Goal: Information Seeking & Learning: Learn about a topic

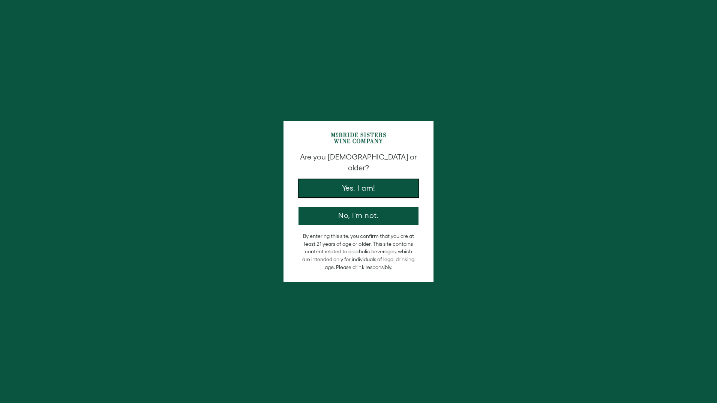
click at [330, 185] on button "Yes, I am!" at bounding box center [359, 188] width 120 height 18
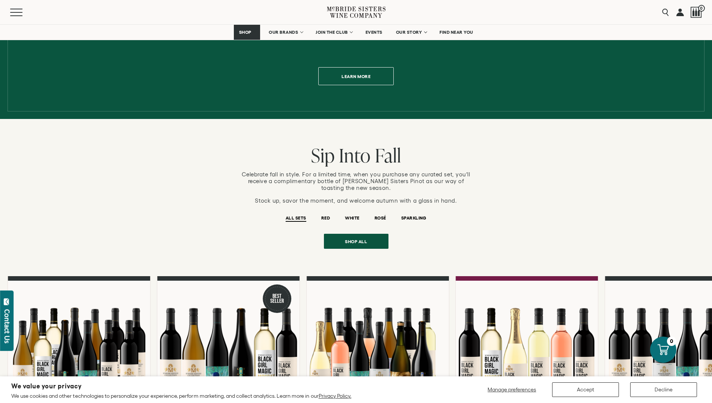
scroll to position [488, 0]
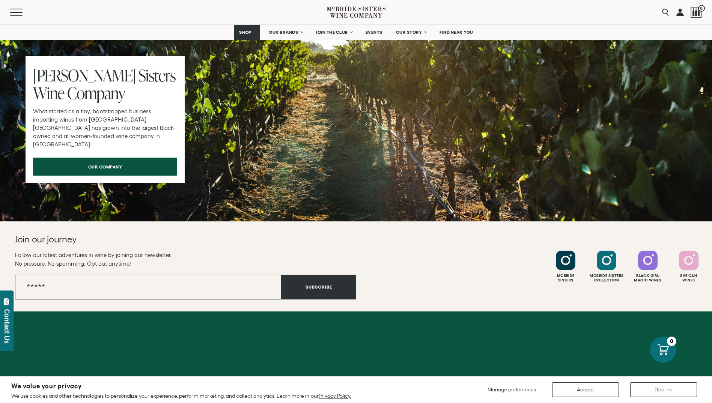
scroll to position [669, 0]
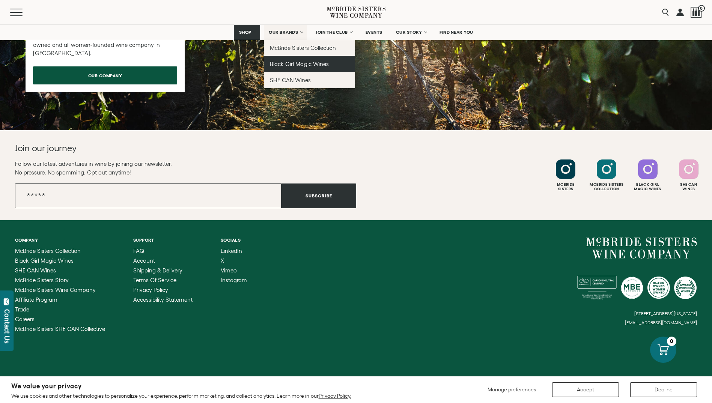
click at [280, 63] on span "Black Girl Magic Wines" at bounding box center [299, 64] width 59 height 6
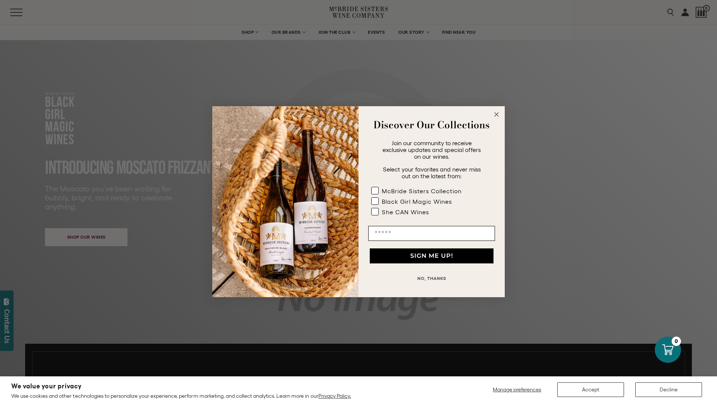
click at [499, 113] on circle "Close dialog" at bounding box center [496, 114] width 9 height 9
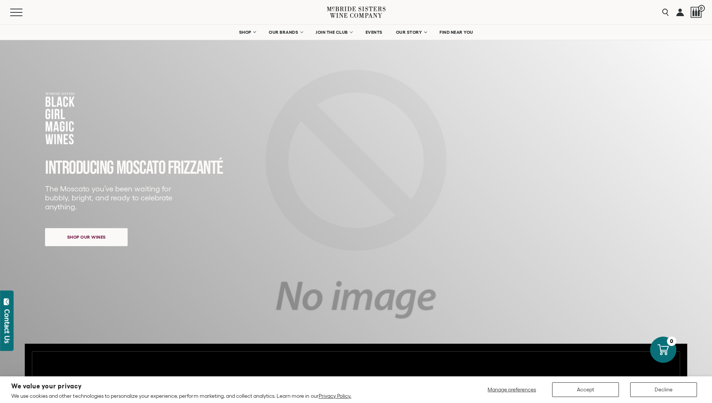
click at [15, 6] on div "Menu" at bounding box center [168, 12] width 317 height 24
click at [15, 9] on span "Mobile Menu Trigger" at bounding box center [18, 9] width 16 height 1
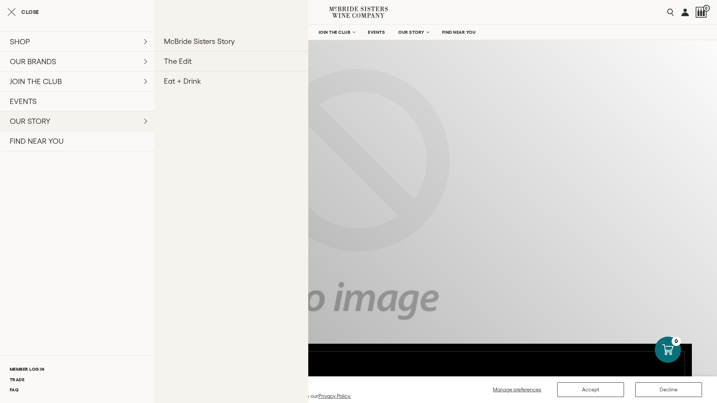
click at [72, 122] on link "OUR STORY" at bounding box center [77, 121] width 154 height 20
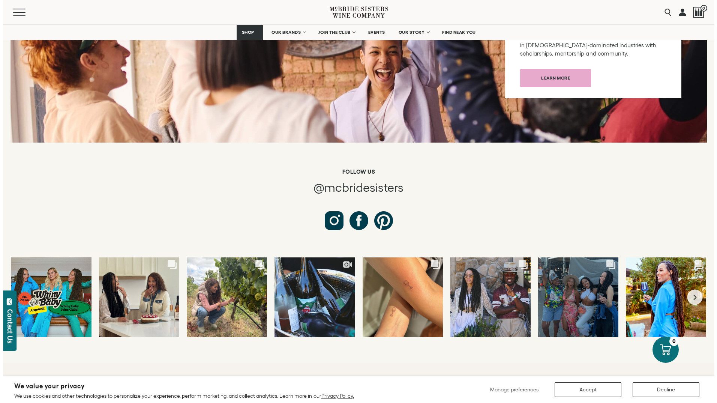
scroll to position [2738, 0]
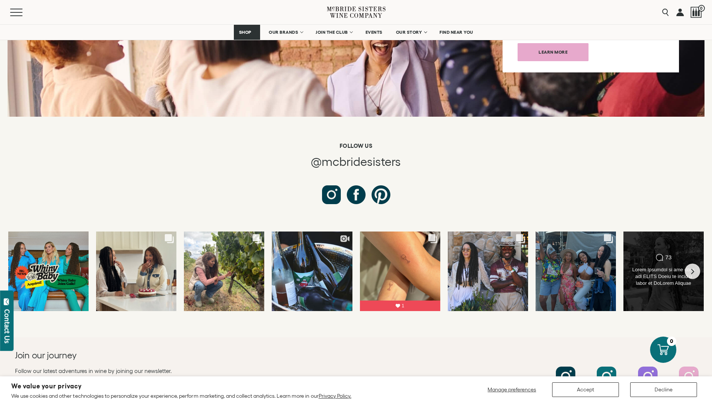
click at [670, 266] on div at bounding box center [663, 276] width 65 height 21
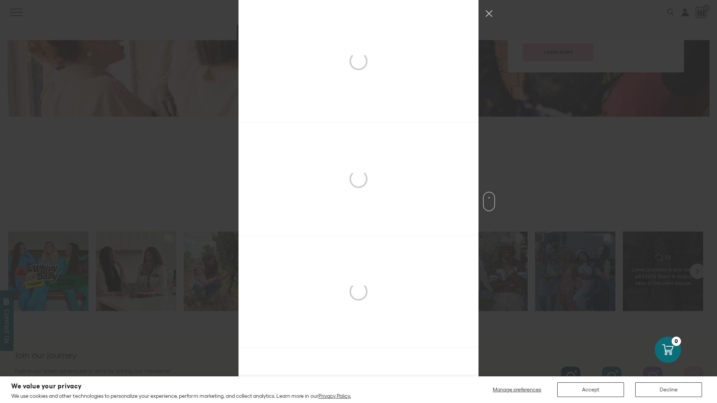
scroll to position [798, 0]
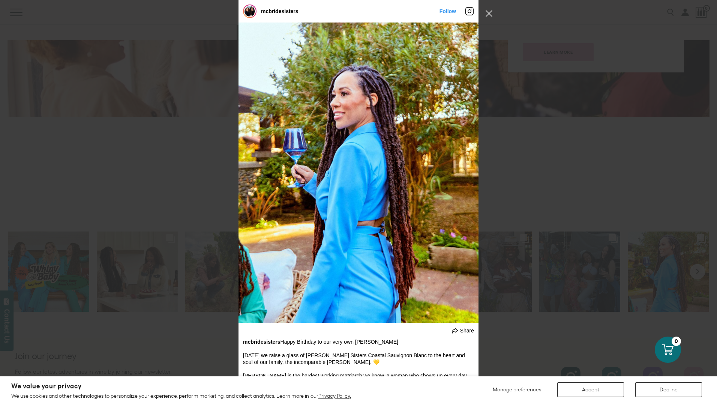
click at [487, 6] on div "mcbridesisters Follow" at bounding box center [358, 201] width 717 height 403
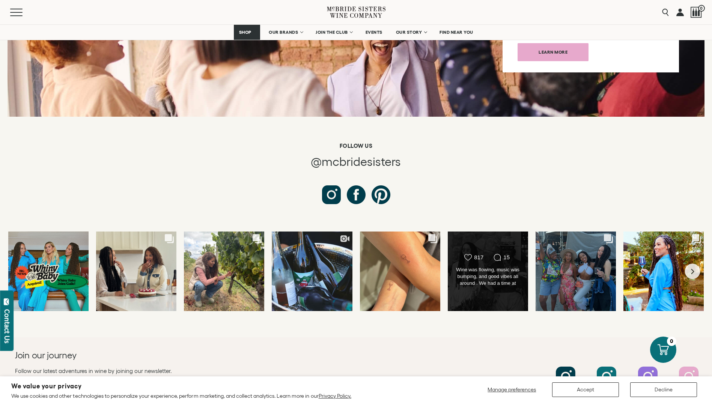
click at [482, 254] on div "Likes Count 817 Comments Count 15 Wine was flowing, music was bumping, and good…" at bounding box center [487, 271] width 81 height 80
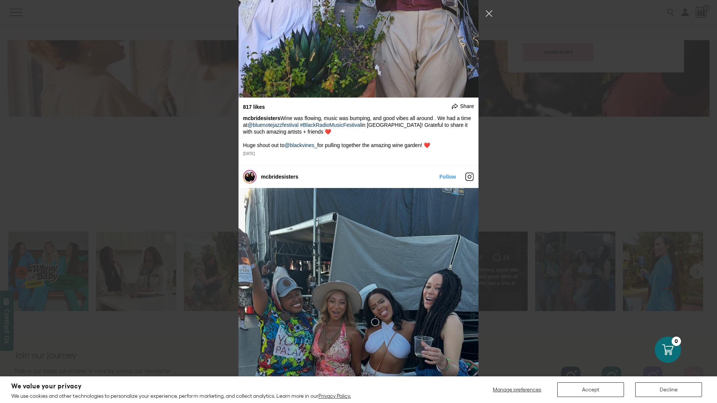
scroll to position [573, 0]
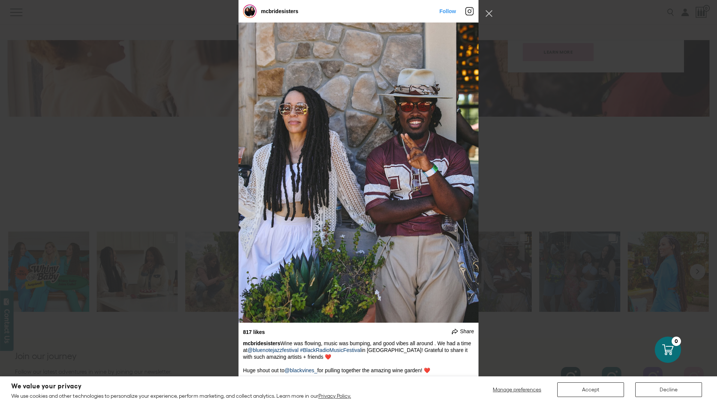
click at [509, 305] on div "mcbridesisters Follow" at bounding box center [358, 201] width 717 height 403
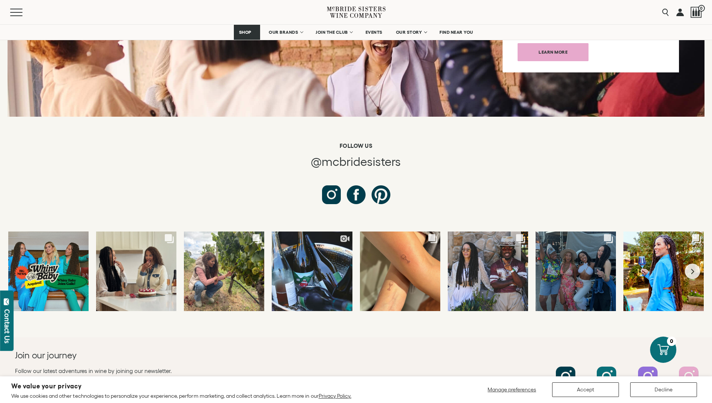
drag, startPoint x: 688, startPoint y: 230, endPoint x: 670, endPoint y: 296, distance: 68.3
click at [670, 296] on div "Follow us @mcbridesisters Comments Count 42" at bounding box center [356, 230] width 712 height 213
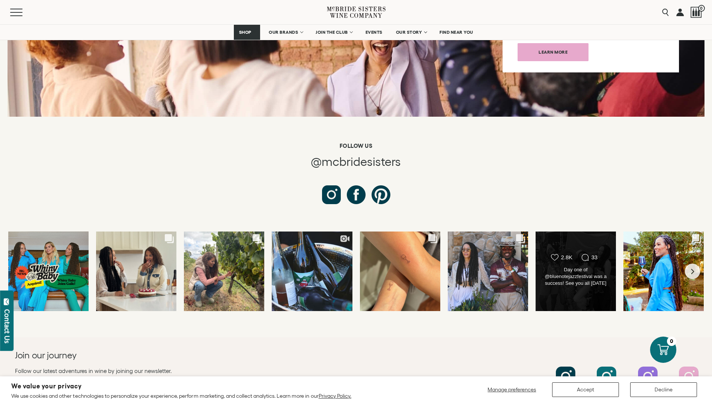
click at [562, 266] on div "Day one of @bluenotejazzfestival was a success! See you all tomorrow at the @bl…" at bounding box center [575, 276] width 65 height 21
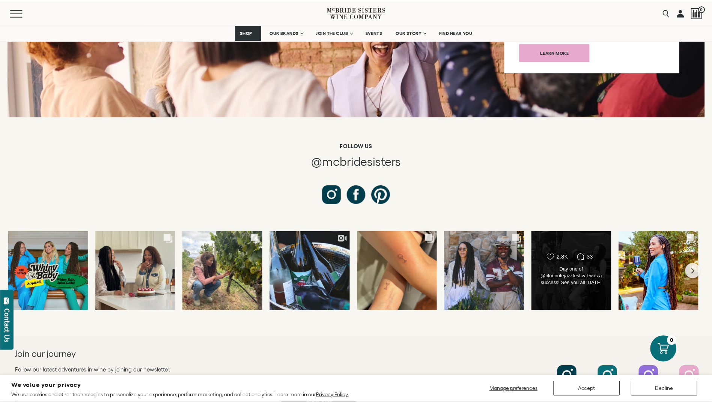
scroll to position [963, 0]
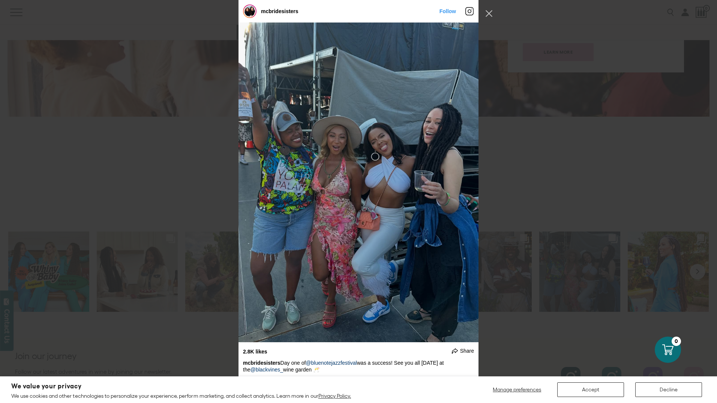
click at [531, 286] on div "mcbridesisters Follow" at bounding box center [358, 201] width 717 height 403
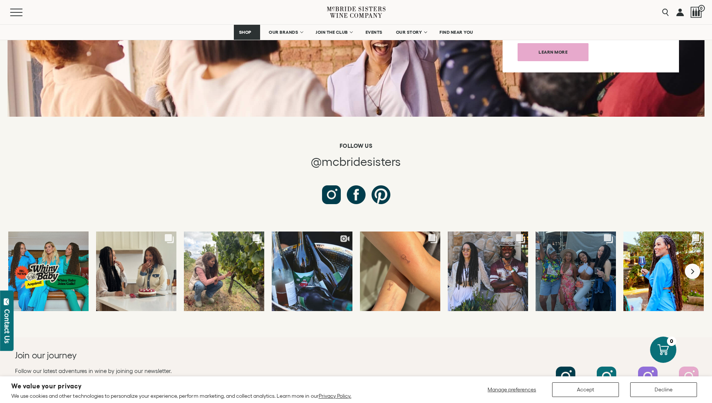
click at [689, 264] on button "Next slide" at bounding box center [692, 271] width 15 height 15
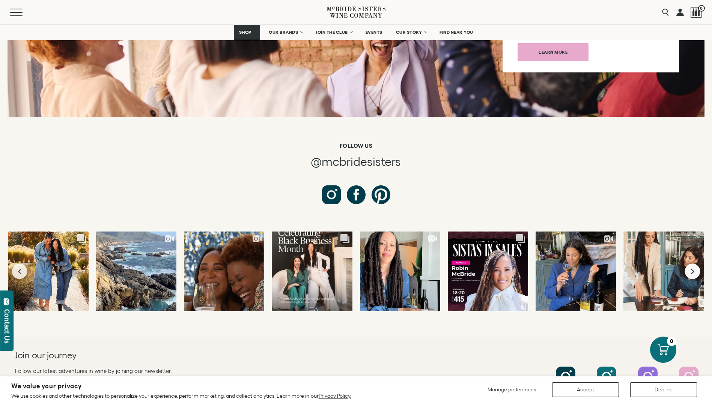
click at [689, 264] on button "Next slide" at bounding box center [692, 271] width 15 height 15
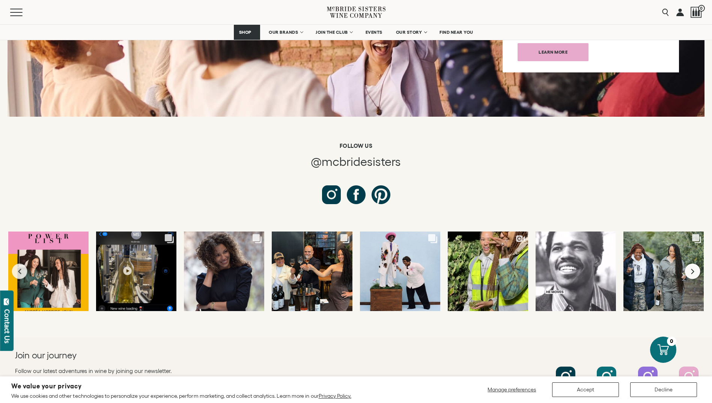
click at [689, 264] on button "Next slide" at bounding box center [692, 271] width 15 height 15
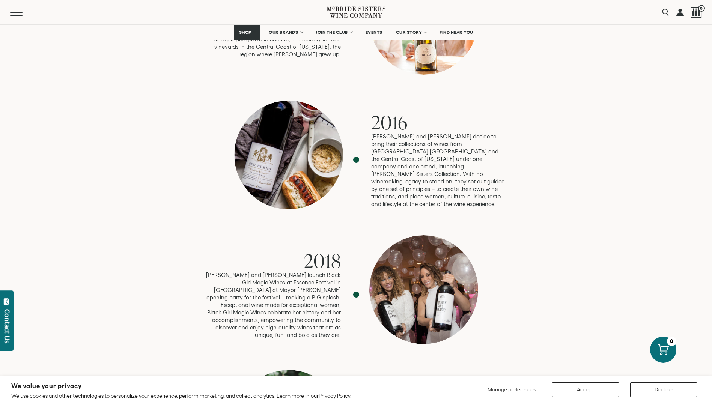
scroll to position [1238, 0]
